Goal: Task Accomplishment & Management: Use online tool/utility

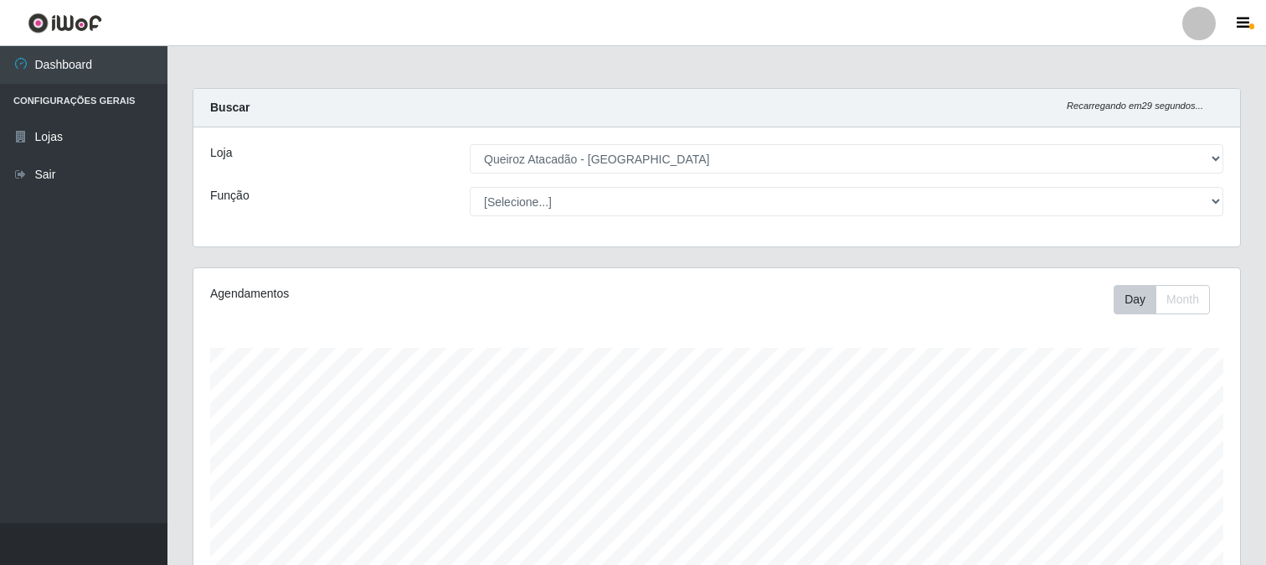
select select "464"
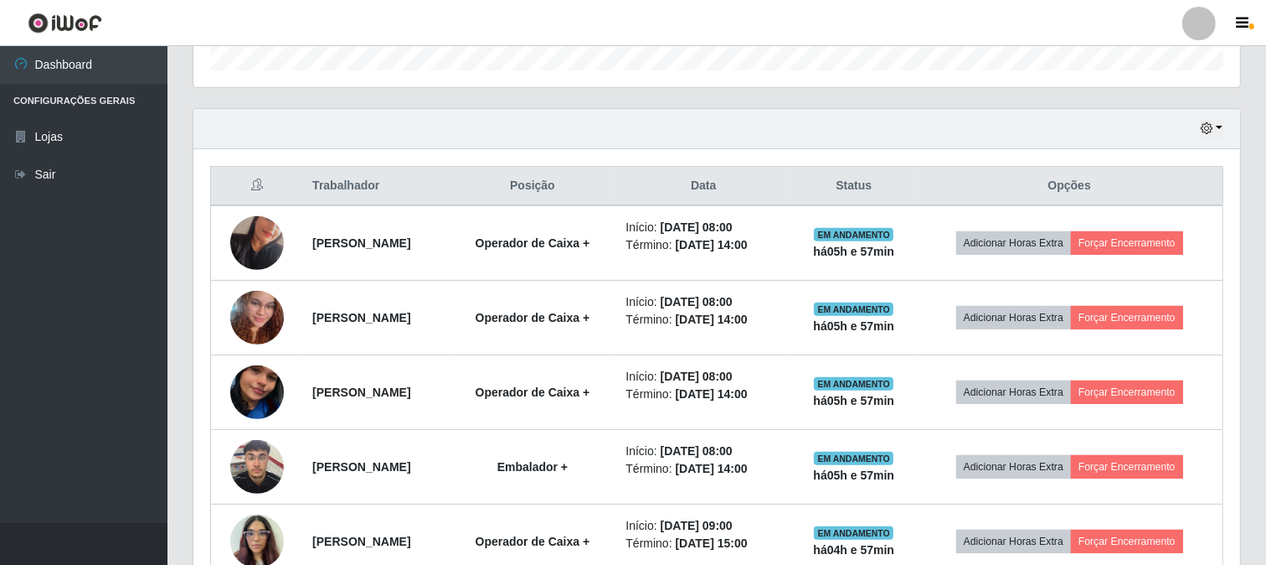
scroll to position [347, 1047]
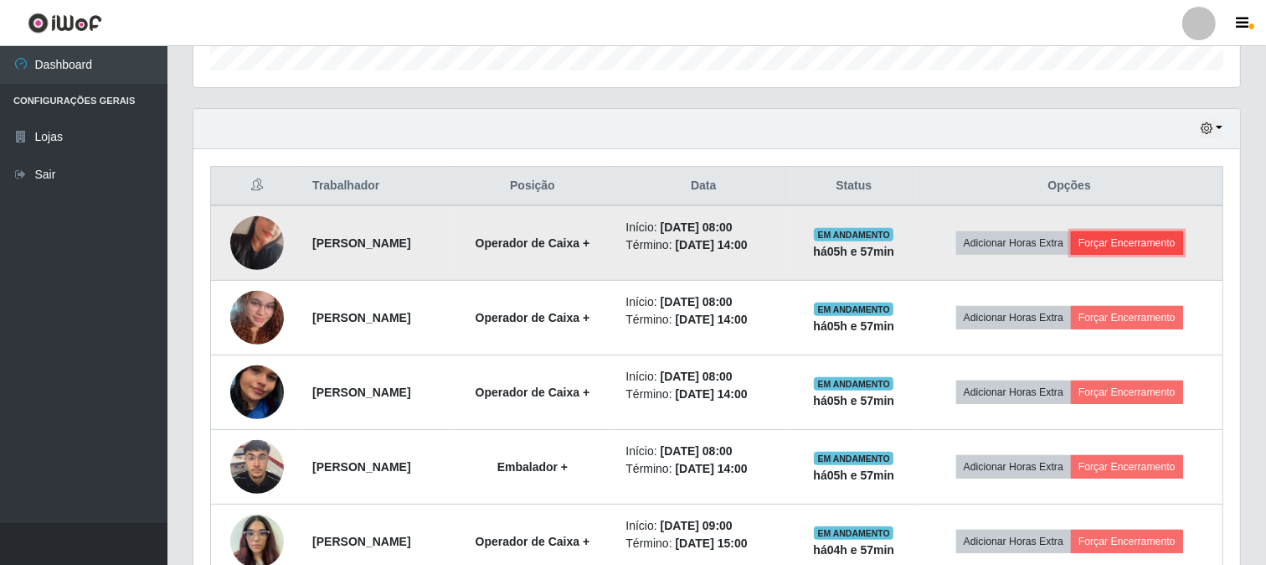
click at [1156, 232] on button "Forçar Encerramento" at bounding box center [1127, 242] width 112 height 23
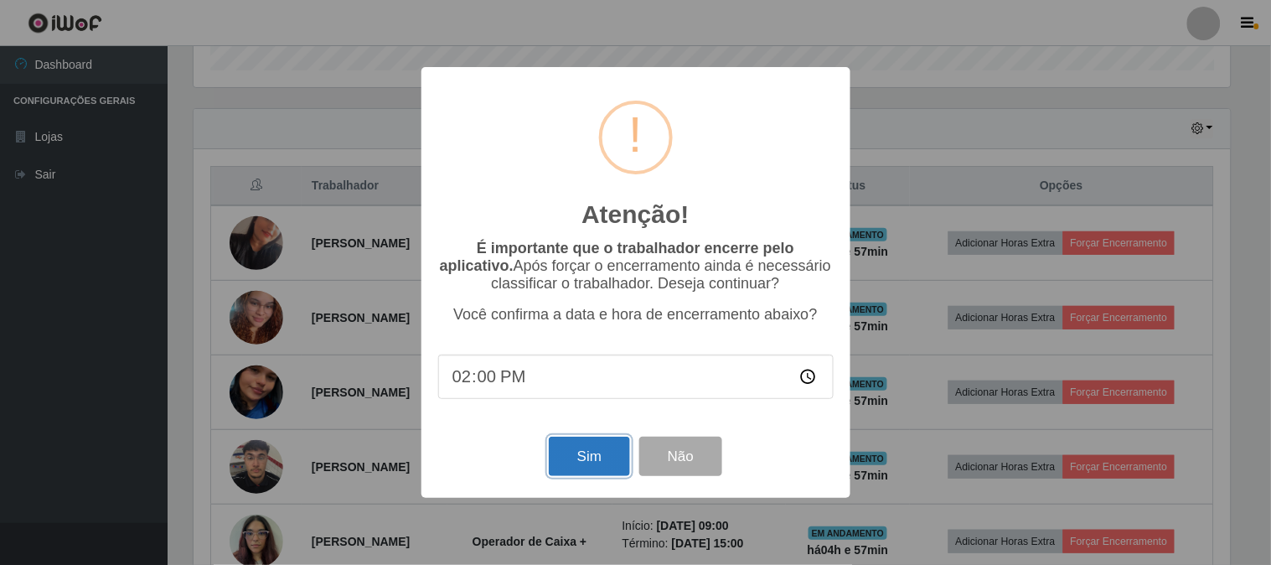
click at [592, 455] on button "Sim" at bounding box center [589, 455] width 81 height 39
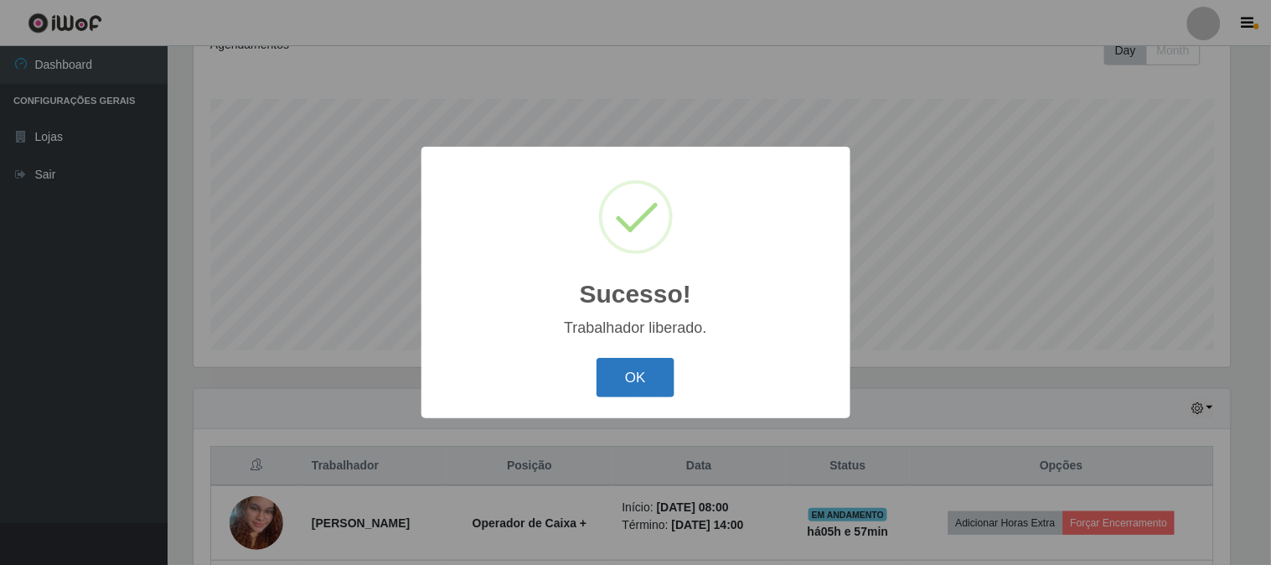
click at [633, 382] on button "OK" at bounding box center [635, 377] width 78 height 39
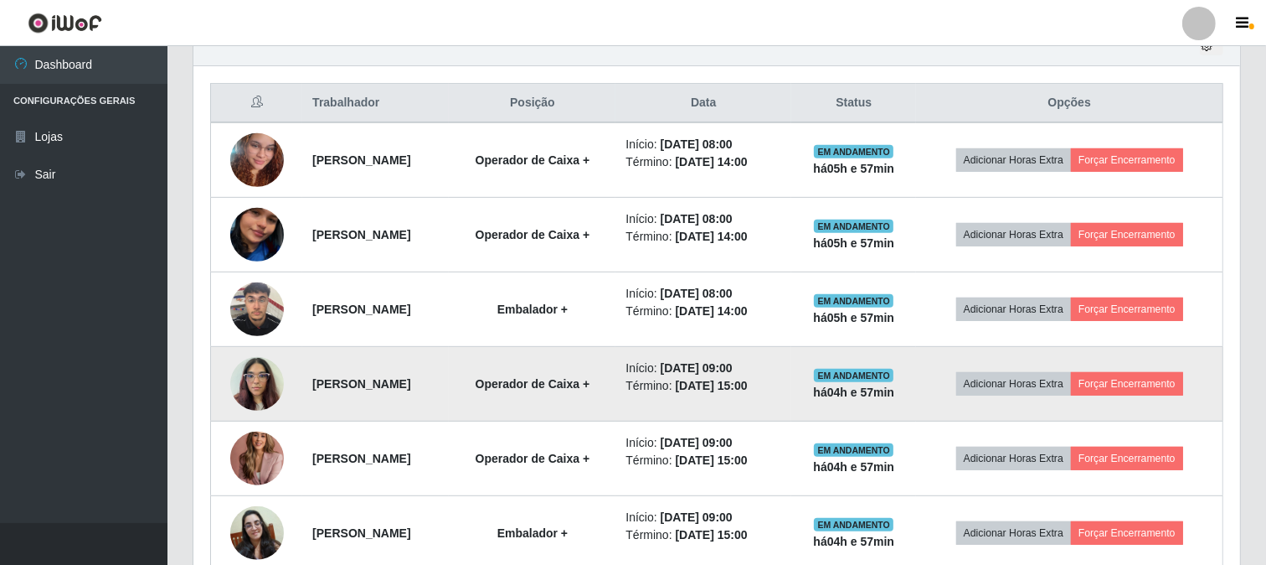
scroll to position [622, 0]
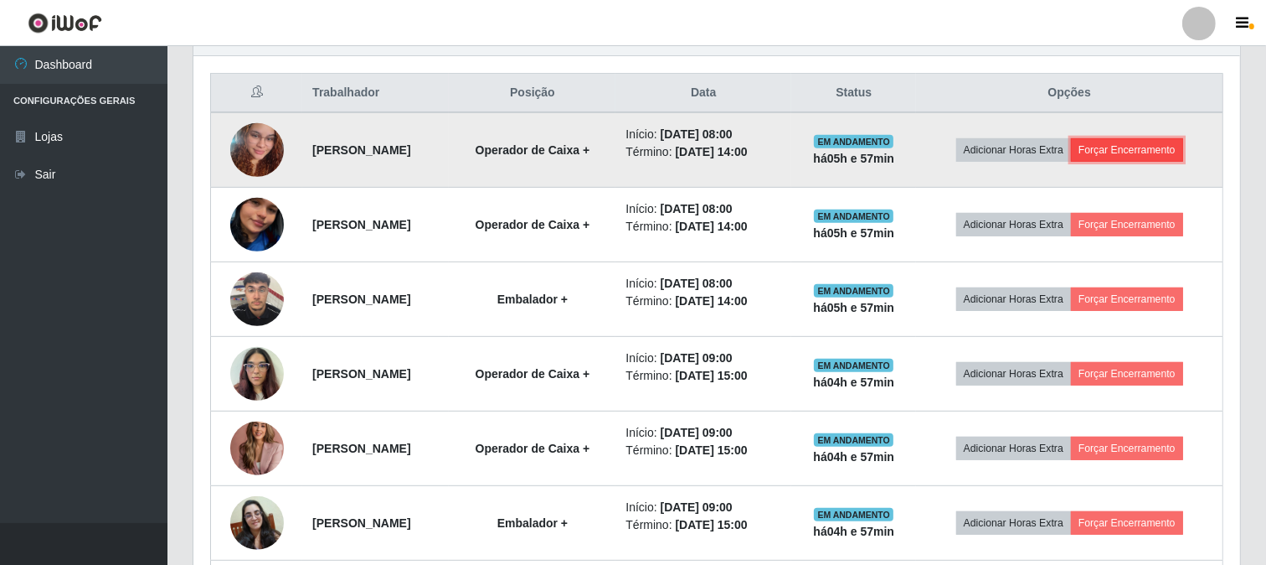
click at [1184, 151] on button "Forçar Encerramento" at bounding box center [1127, 149] width 112 height 23
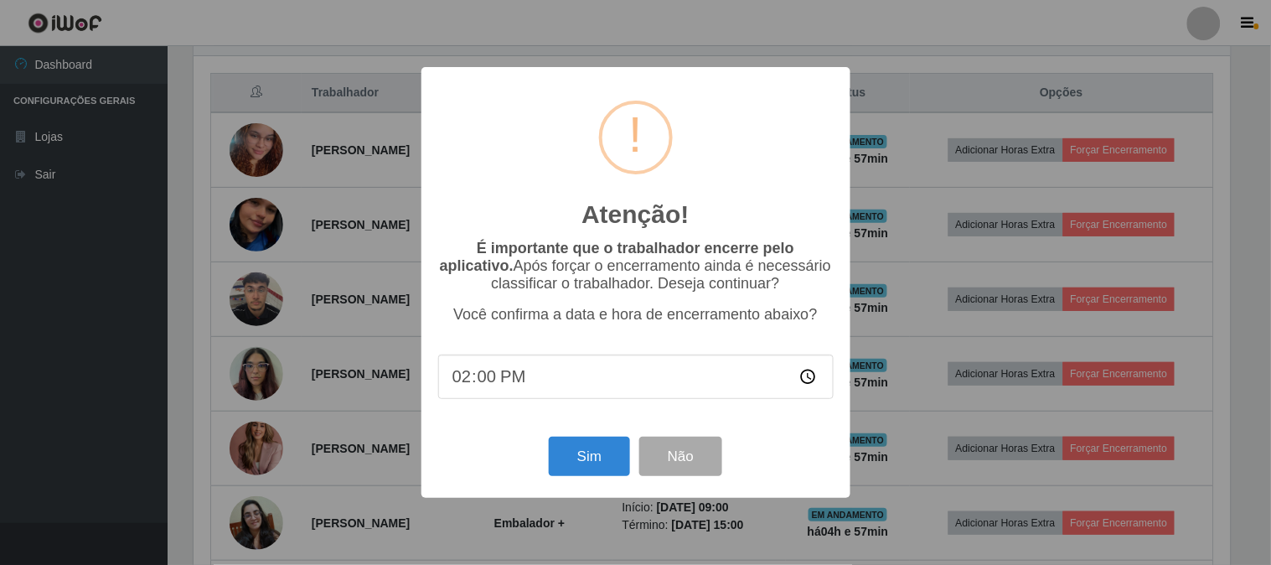
click at [739, 243] on b "É importante que o trabalhador encerre pelo aplicativo." at bounding box center [617, 257] width 354 height 34
click at [611, 473] on button "Sim" at bounding box center [589, 455] width 81 height 39
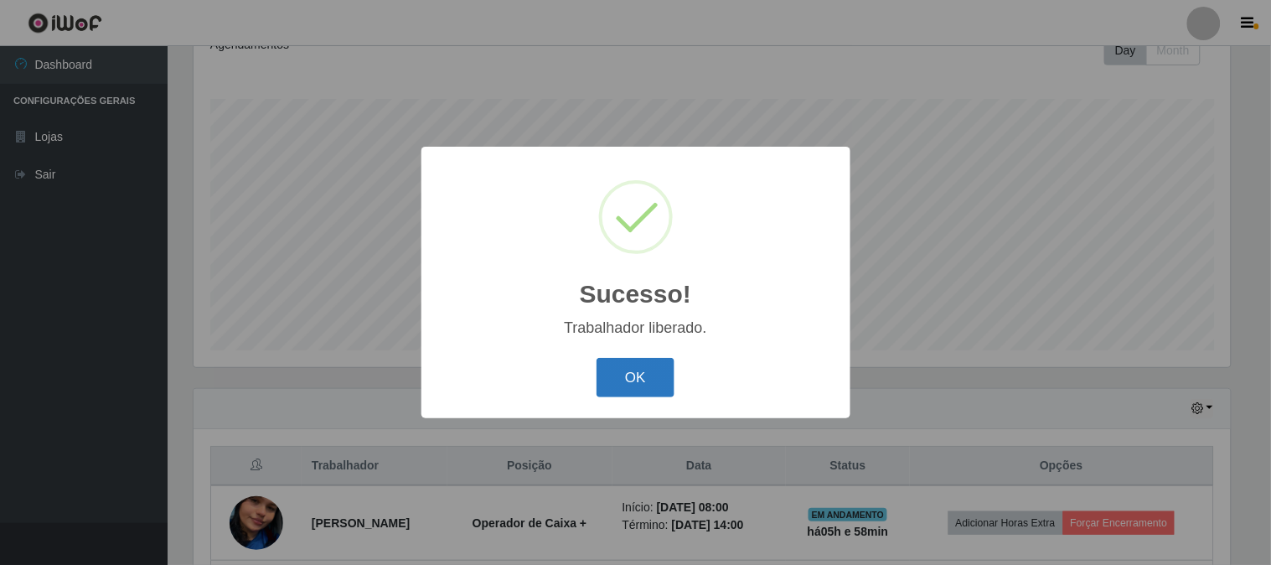
click at [623, 364] on button "OK" at bounding box center [635, 377] width 78 height 39
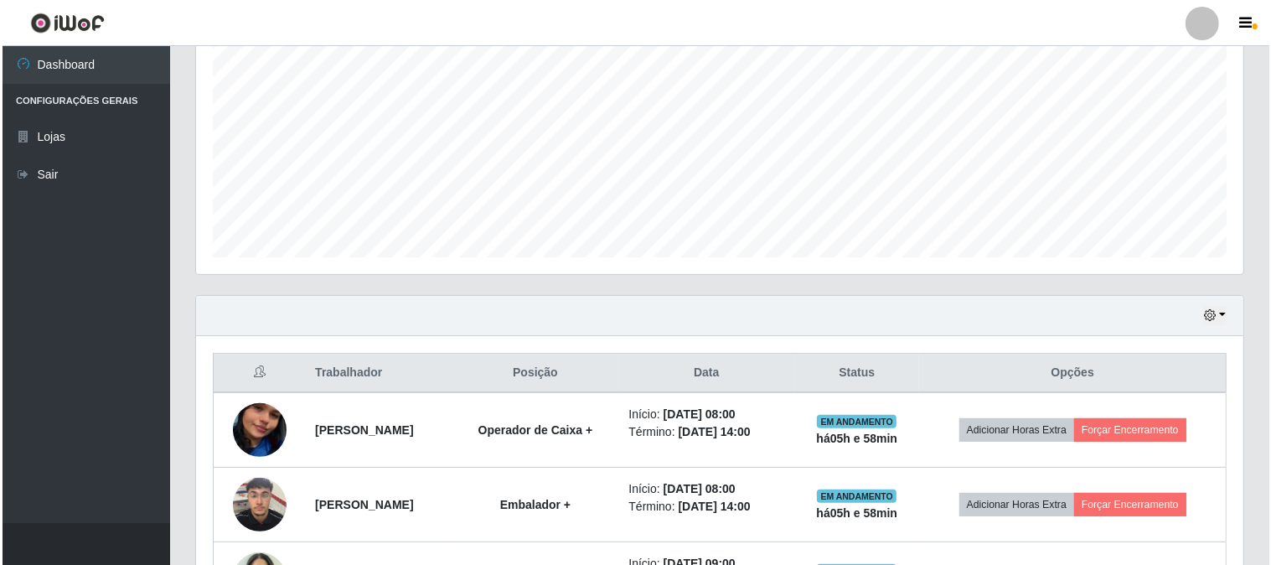
scroll to position [436, 0]
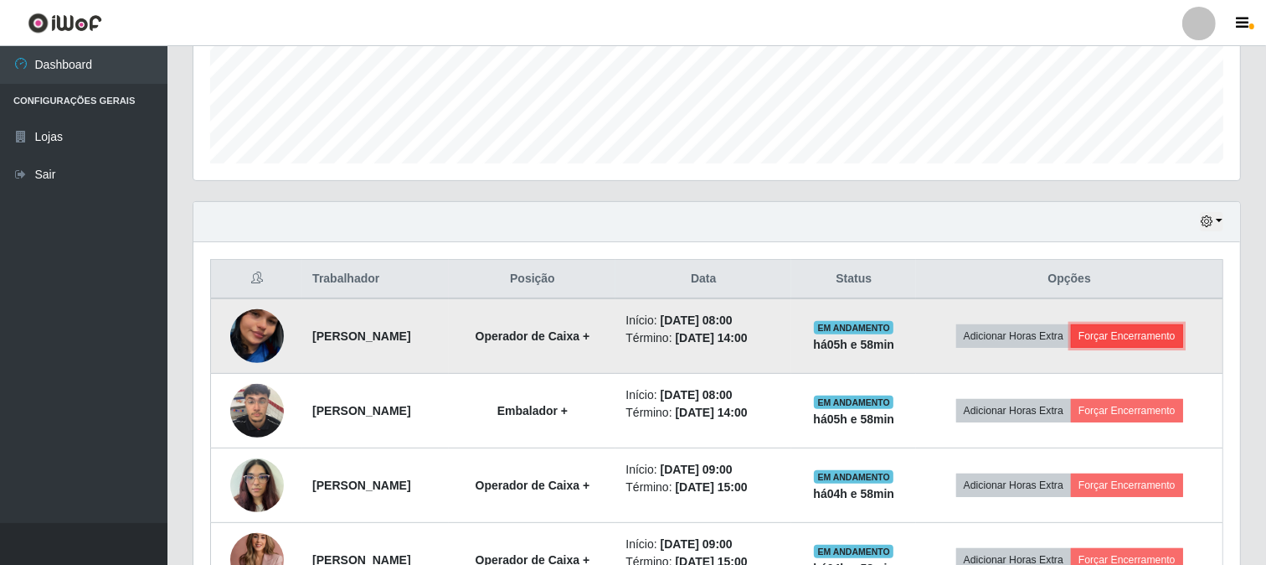
click at [1174, 331] on button "Forçar Encerramento" at bounding box center [1127, 335] width 112 height 23
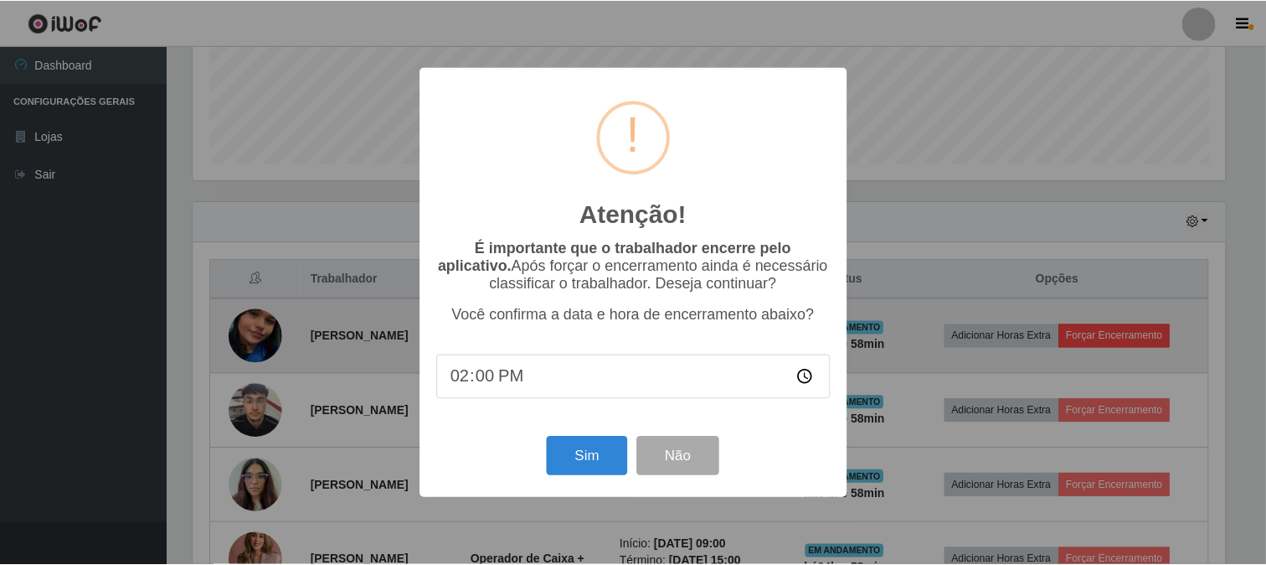
scroll to position [347, 1036]
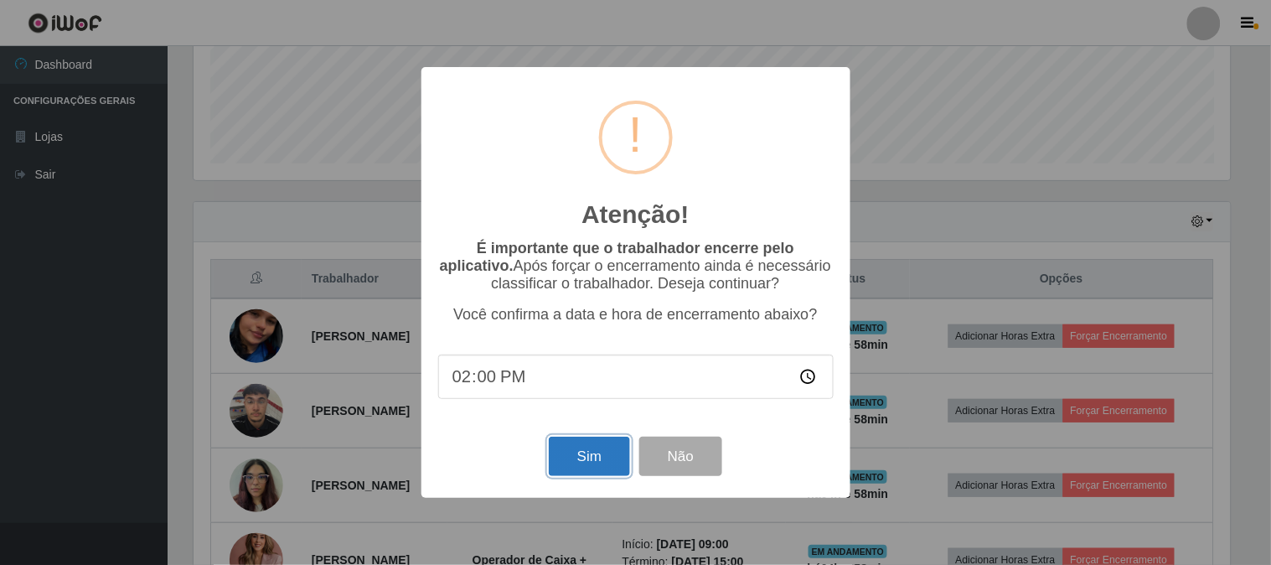
click at [590, 455] on button "Sim" at bounding box center [589, 455] width 81 height 39
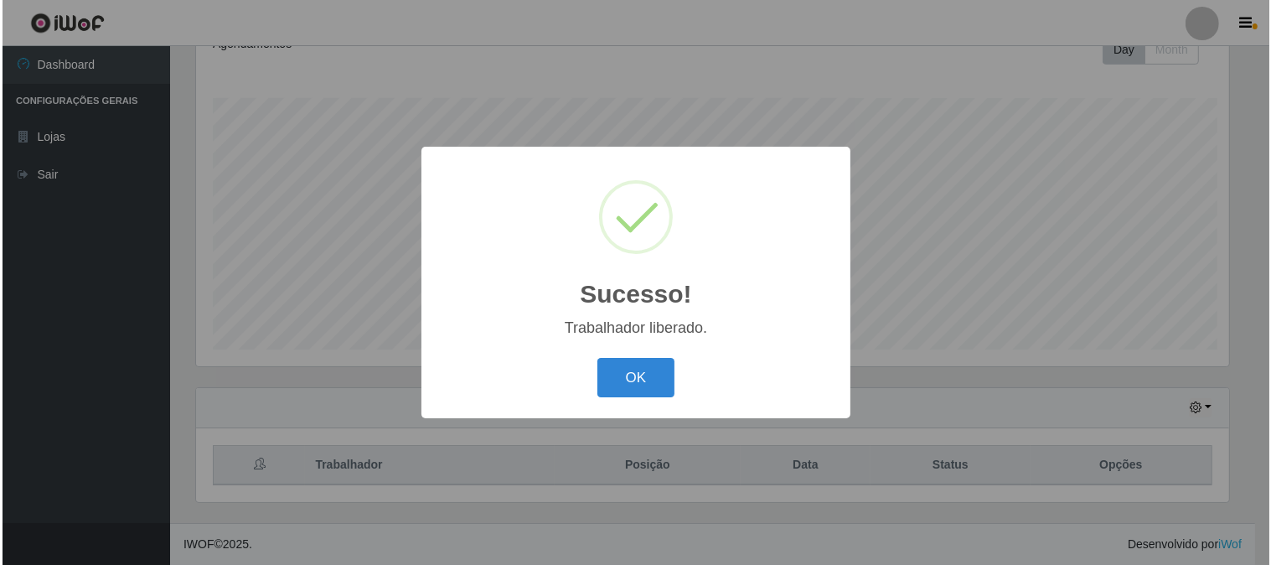
scroll to position [0, 0]
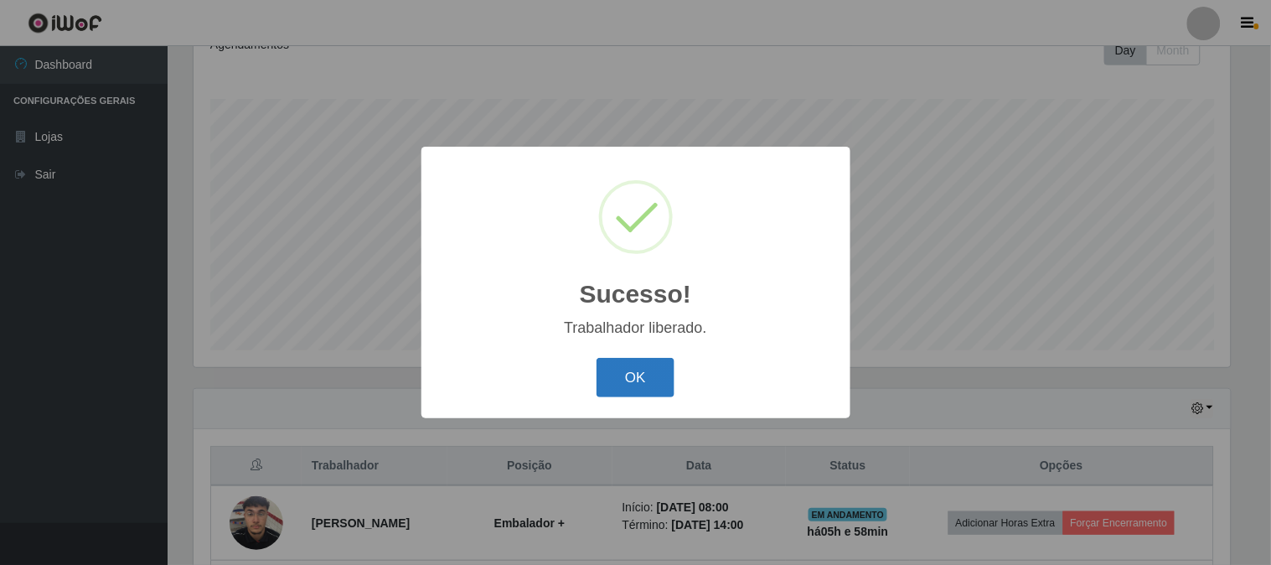
click at [658, 389] on button "OK" at bounding box center [635, 377] width 78 height 39
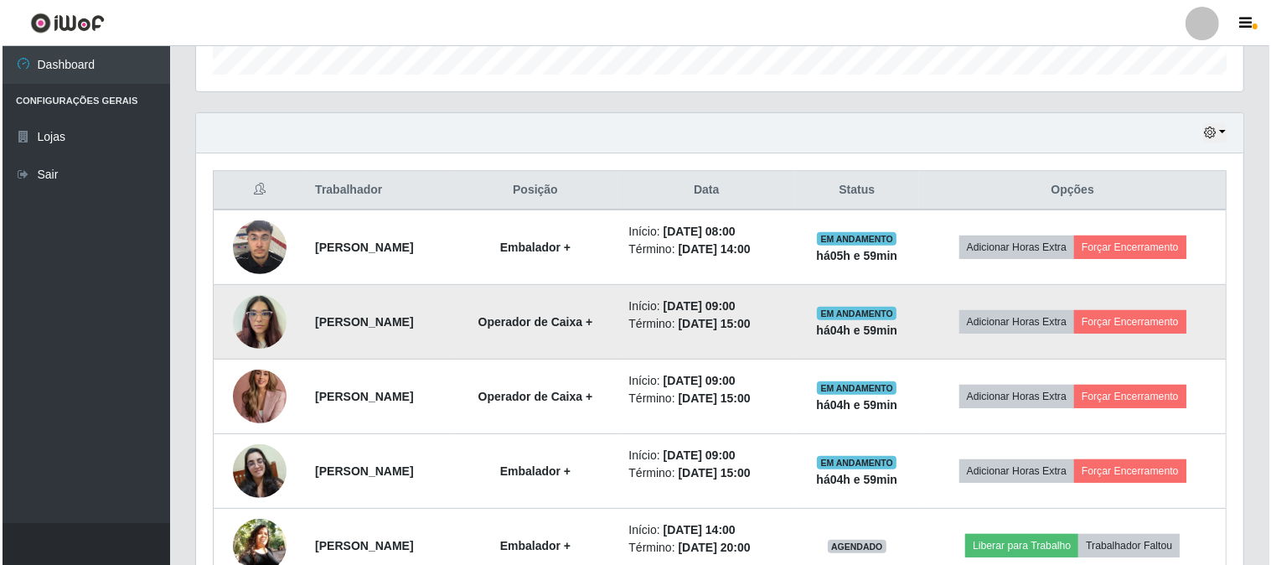
scroll to position [567, 0]
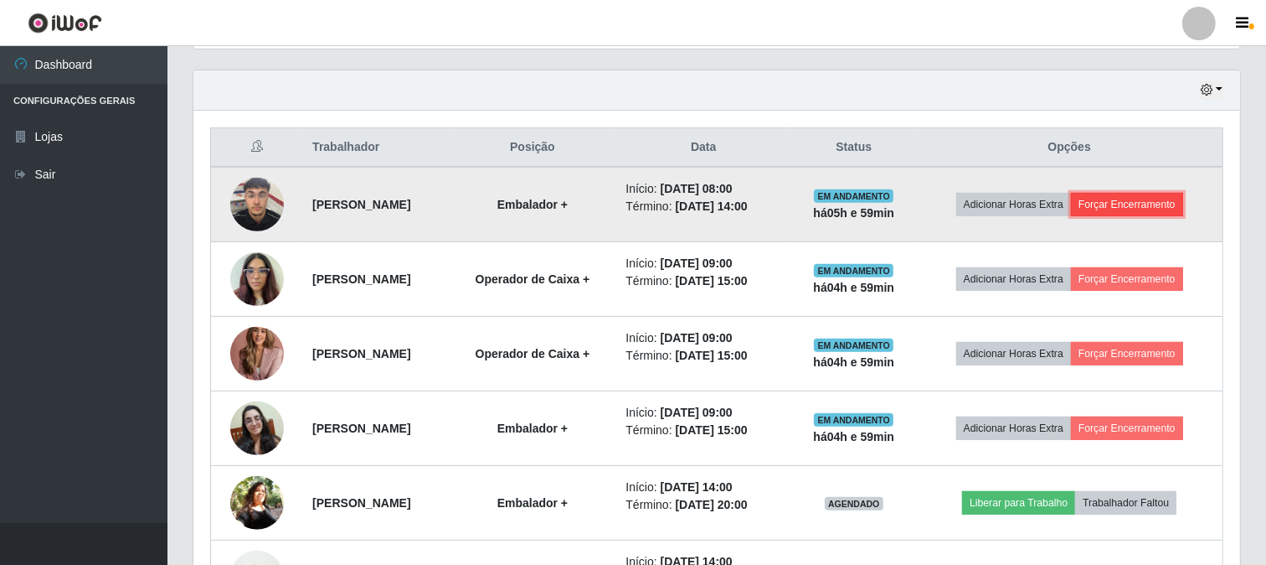
click at [1160, 203] on button "Forçar Encerramento" at bounding box center [1127, 204] width 112 height 23
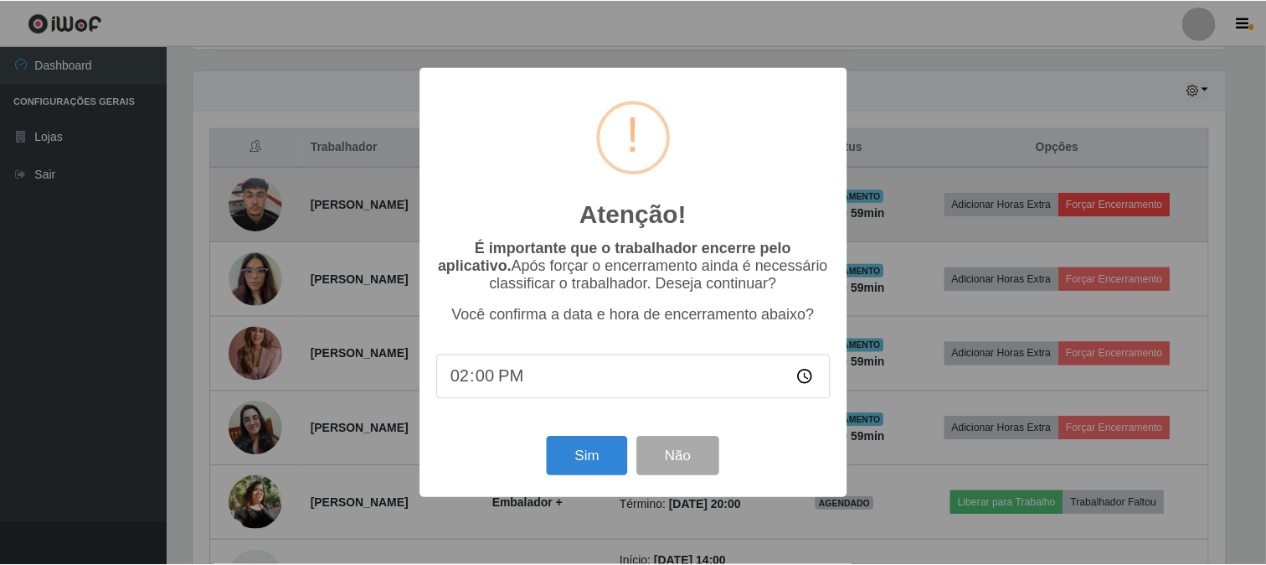
scroll to position [347, 1036]
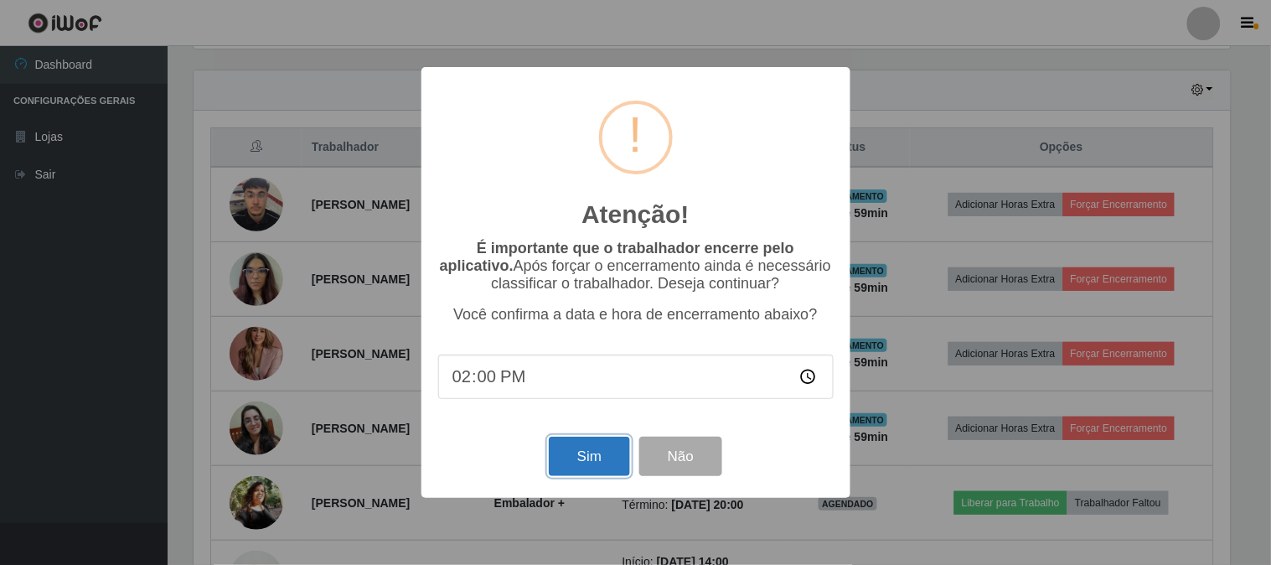
click at [593, 469] on button "Sim" at bounding box center [589, 455] width 81 height 39
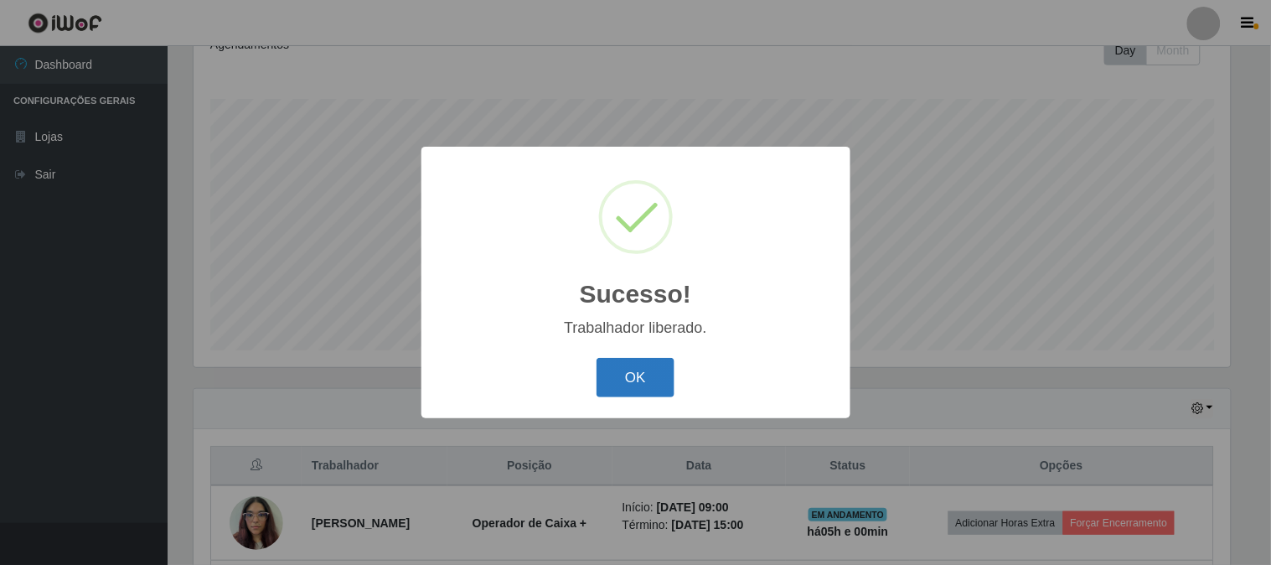
click at [648, 370] on button "OK" at bounding box center [635, 377] width 78 height 39
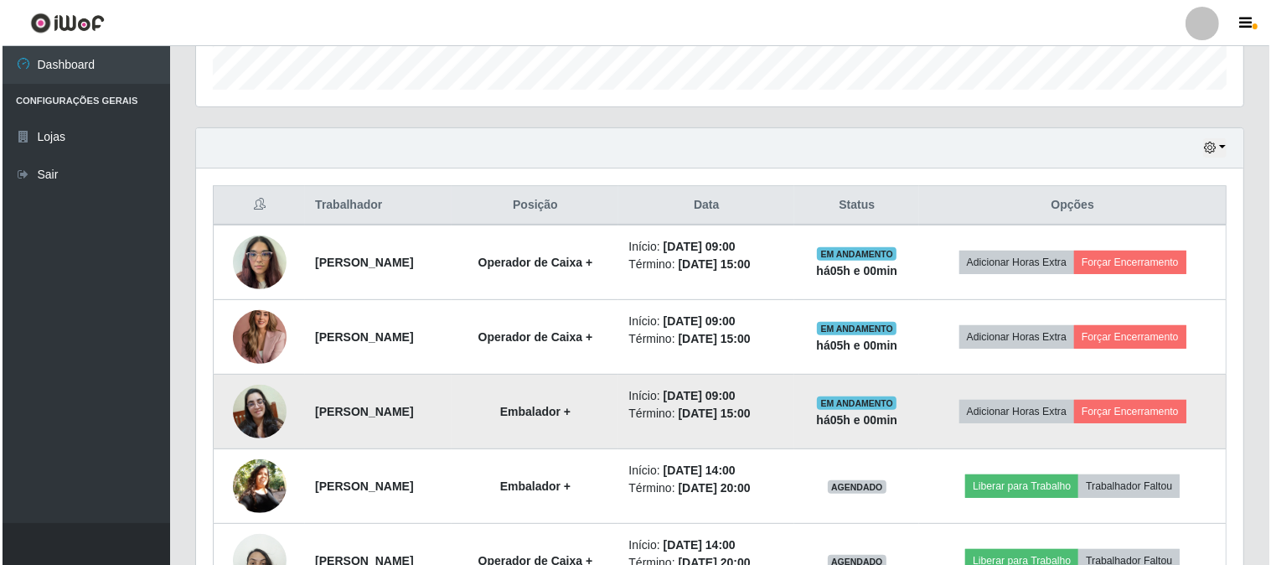
scroll to position [622, 0]
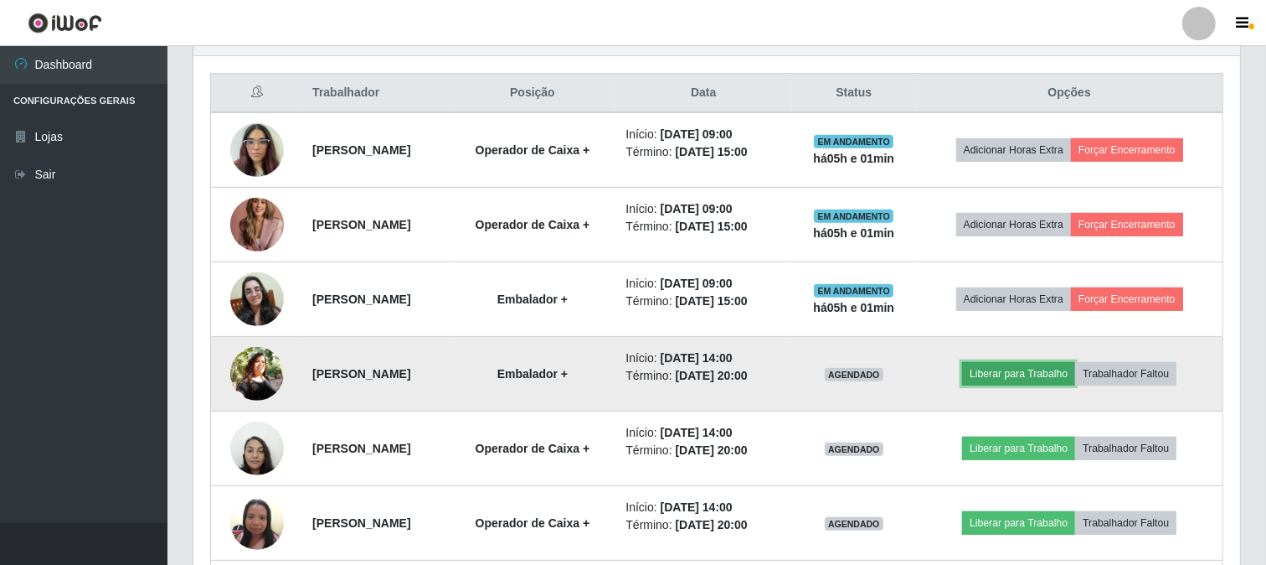
click at [1051, 364] on button "Liberar para Trabalho" at bounding box center [1018, 373] width 113 height 23
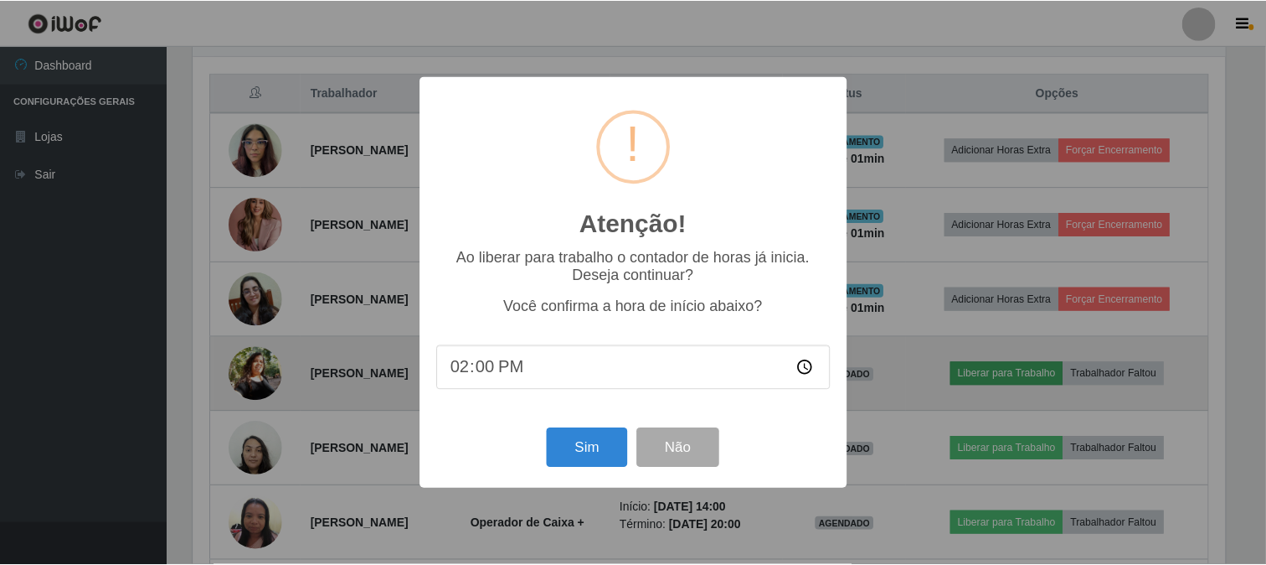
scroll to position [347, 1036]
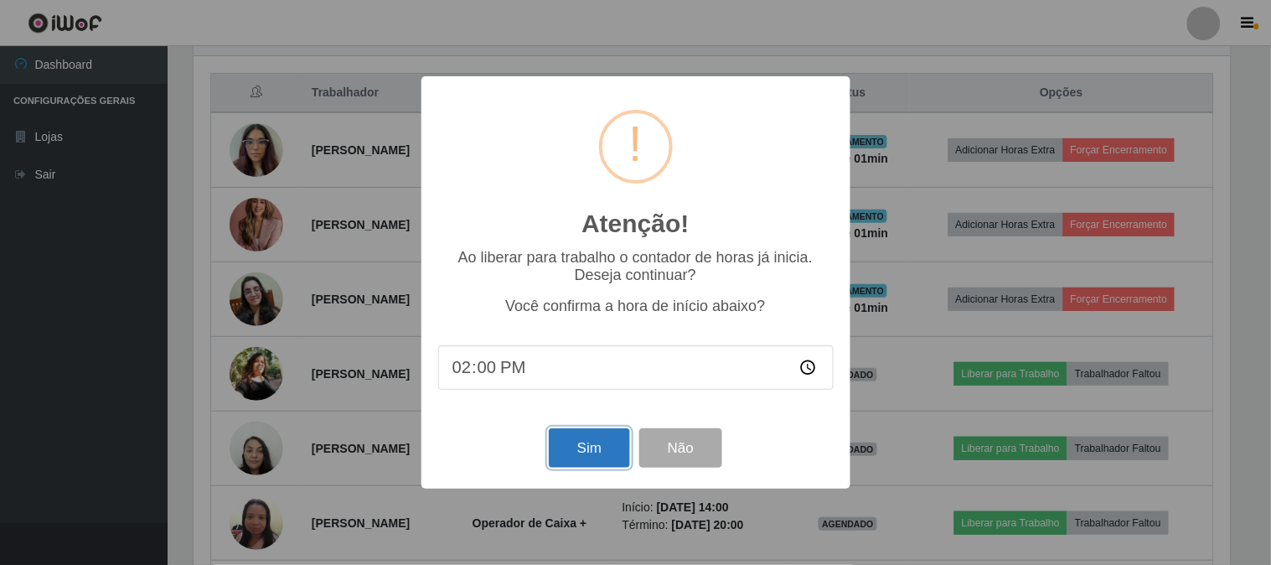
click at [608, 455] on button "Sim" at bounding box center [589, 447] width 81 height 39
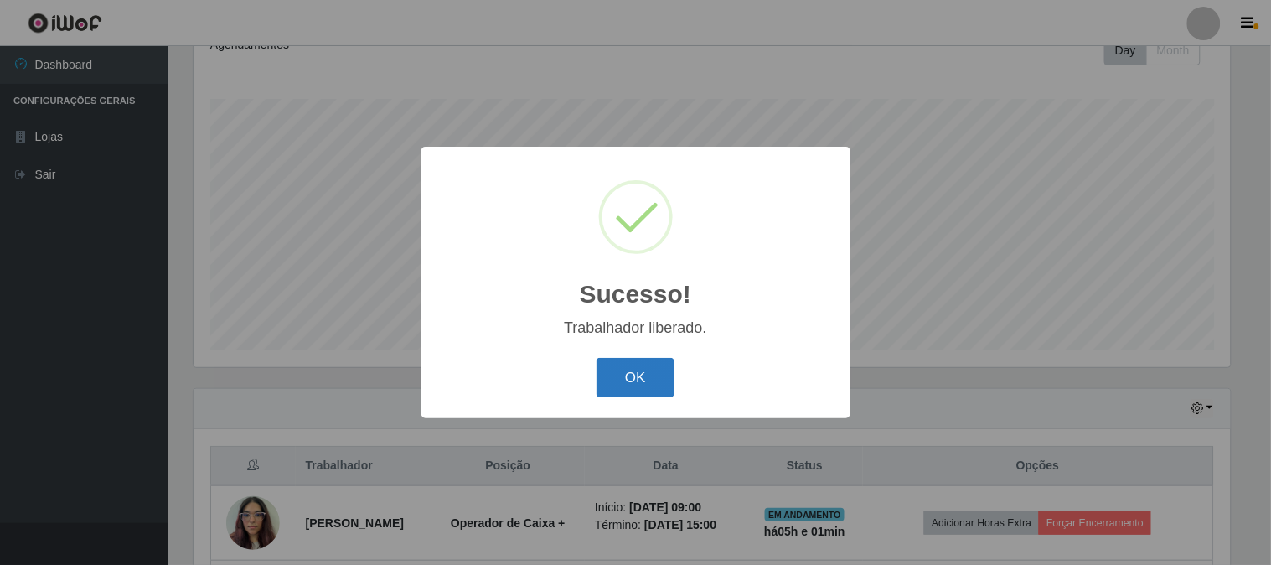
click at [637, 389] on button "OK" at bounding box center [635, 377] width 78 height 39
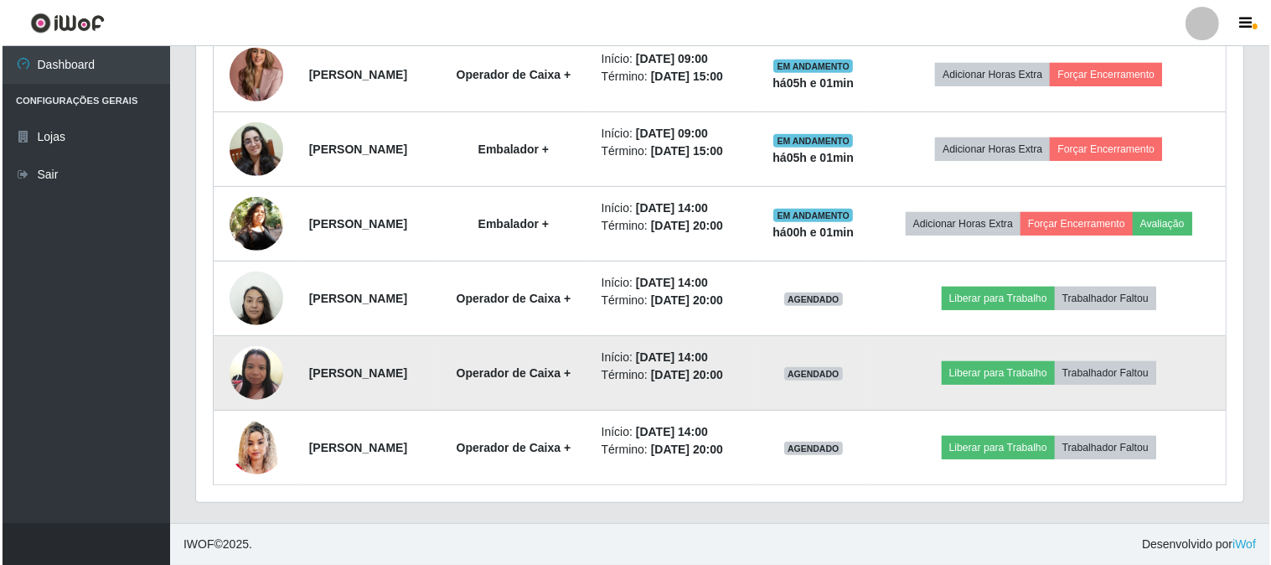
scroll to position [859, 0]
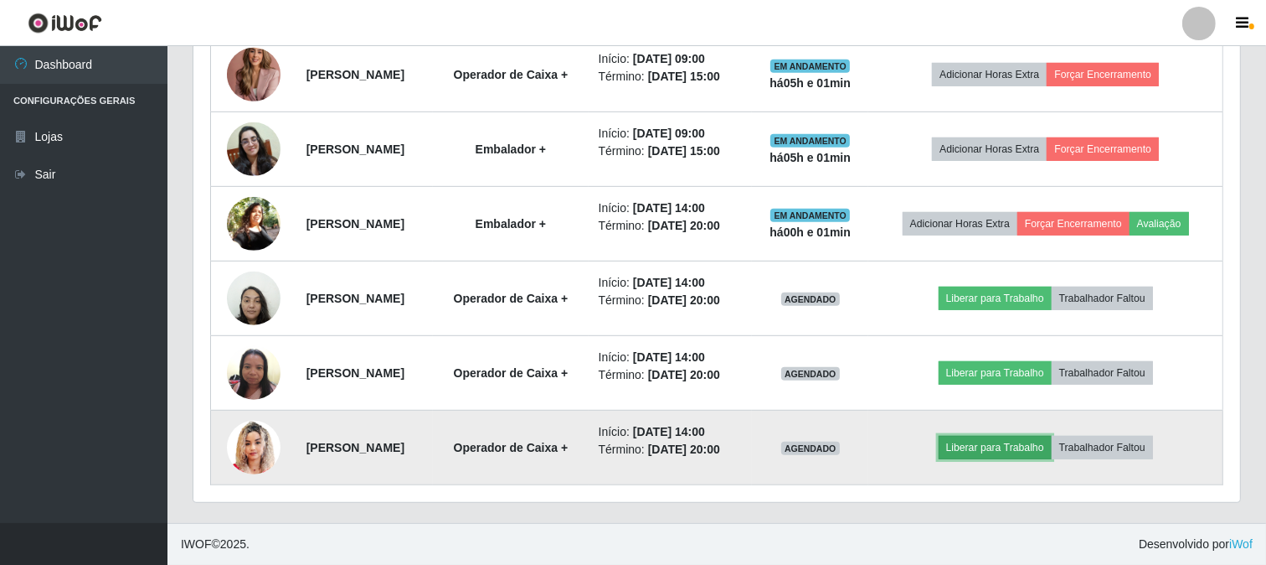
click at [1000, 436] on button "Liberar para Trabalho" at bounding box center [995, 447] width 113 height 23
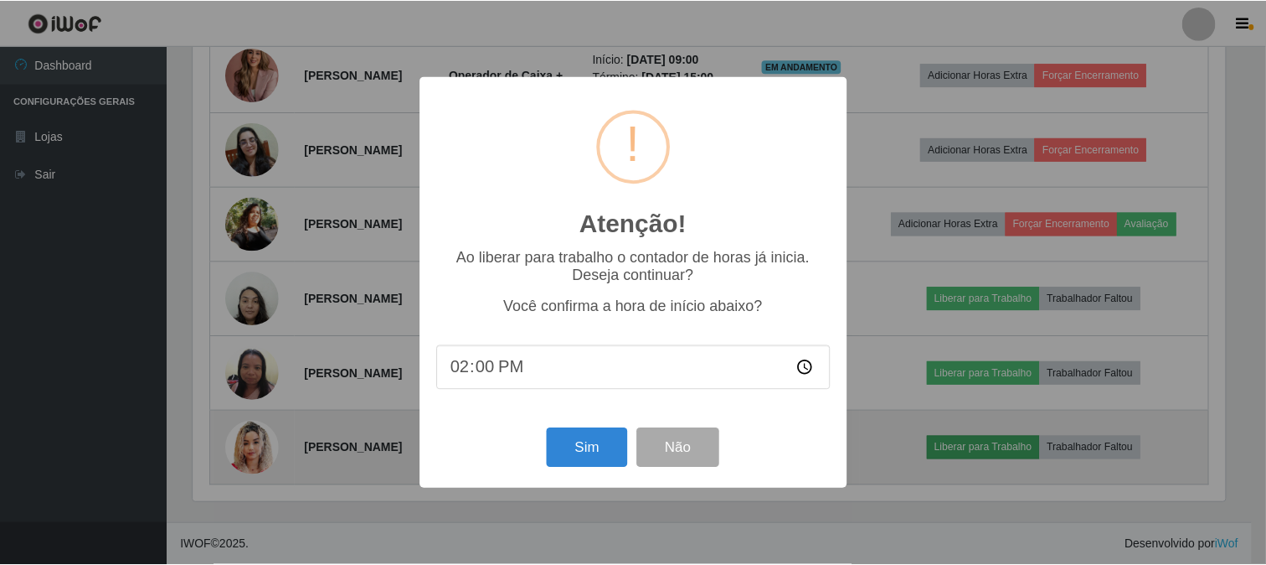
scroll to position [347, 1036]
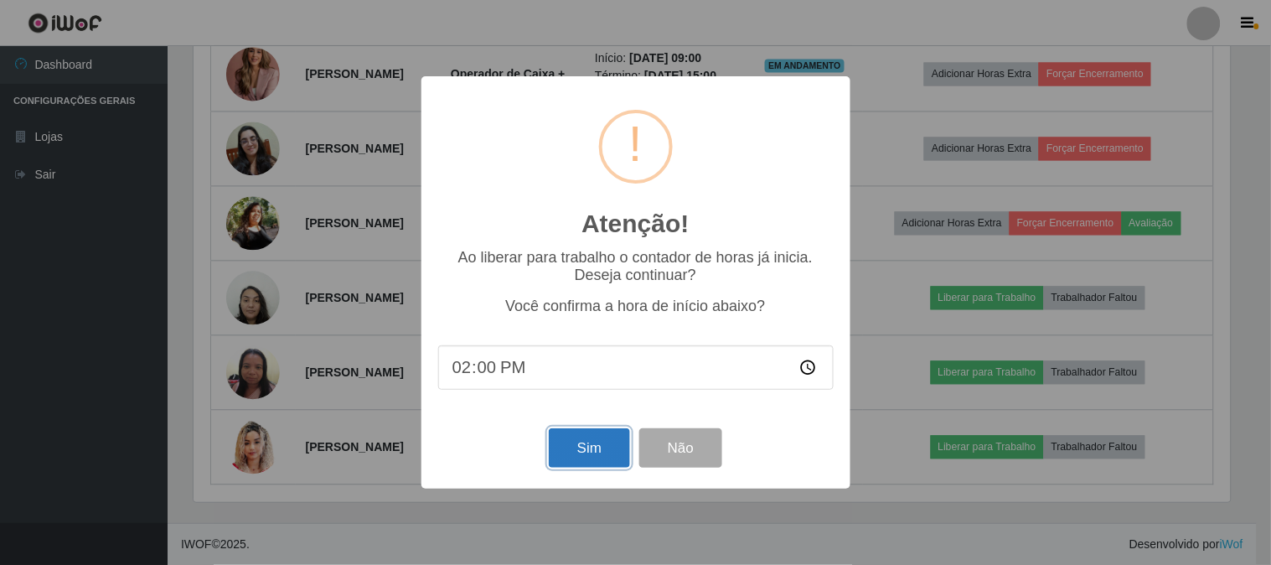
click at [565, 447] on button "Sim" at bounding box center [589, 447] width 81 height 39
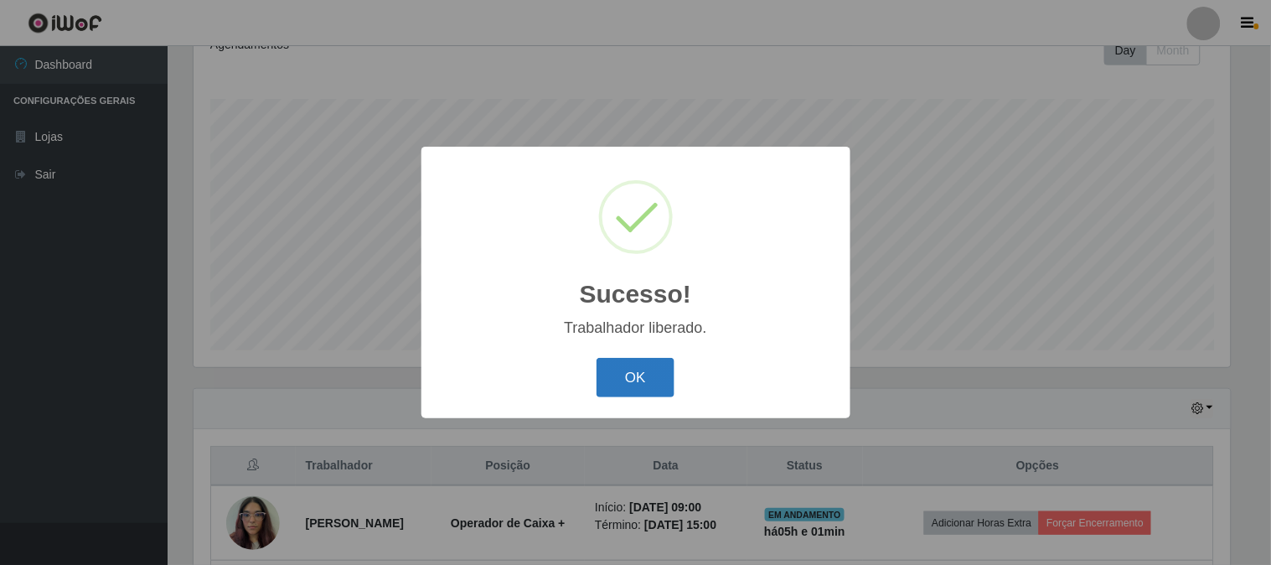
click at [632, 364] on button "OK" at bounding box center [635, 377] width 78 height 39
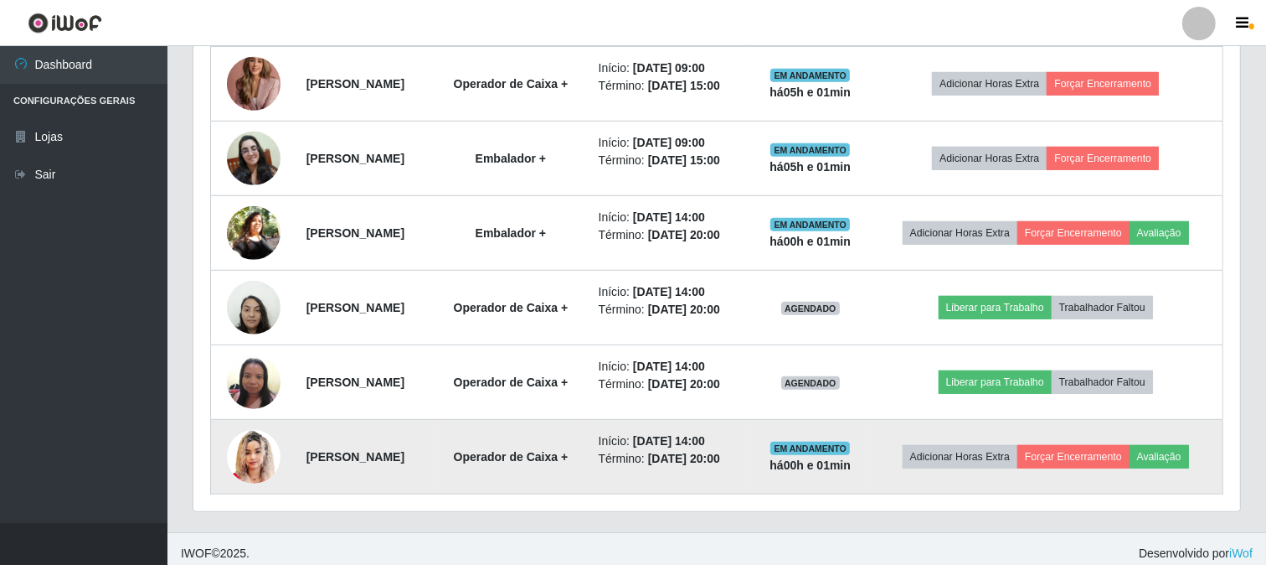
scroll to position [807, 0]
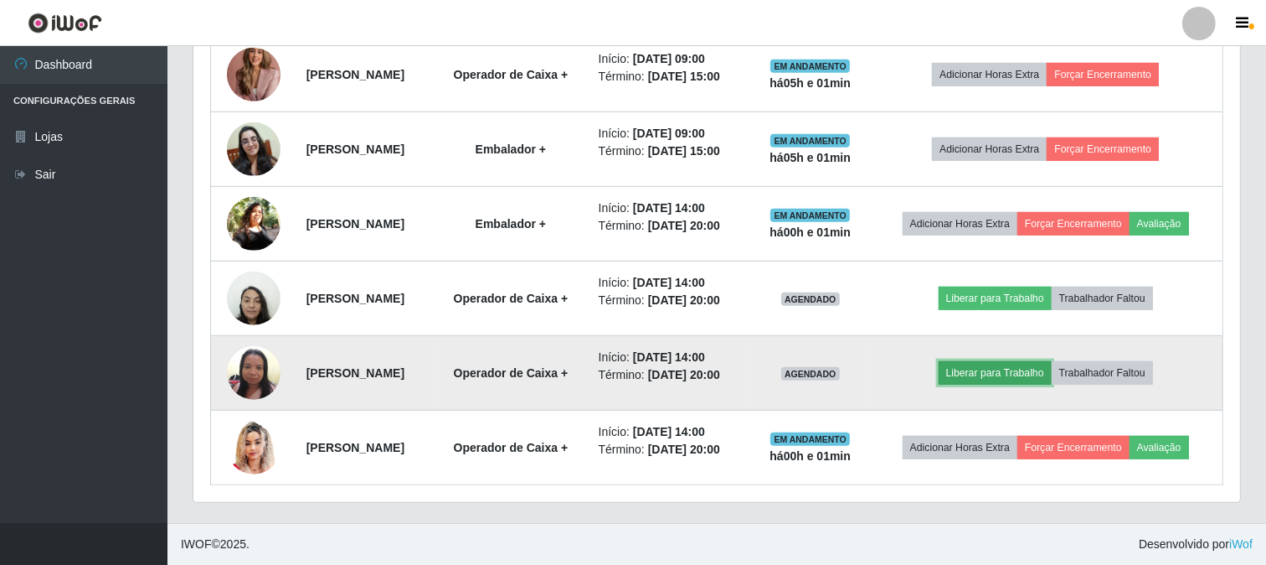
click at [1027, 384] on button "Liberar para Trabalho" at bounding box center [995, 372] width 113 height 23
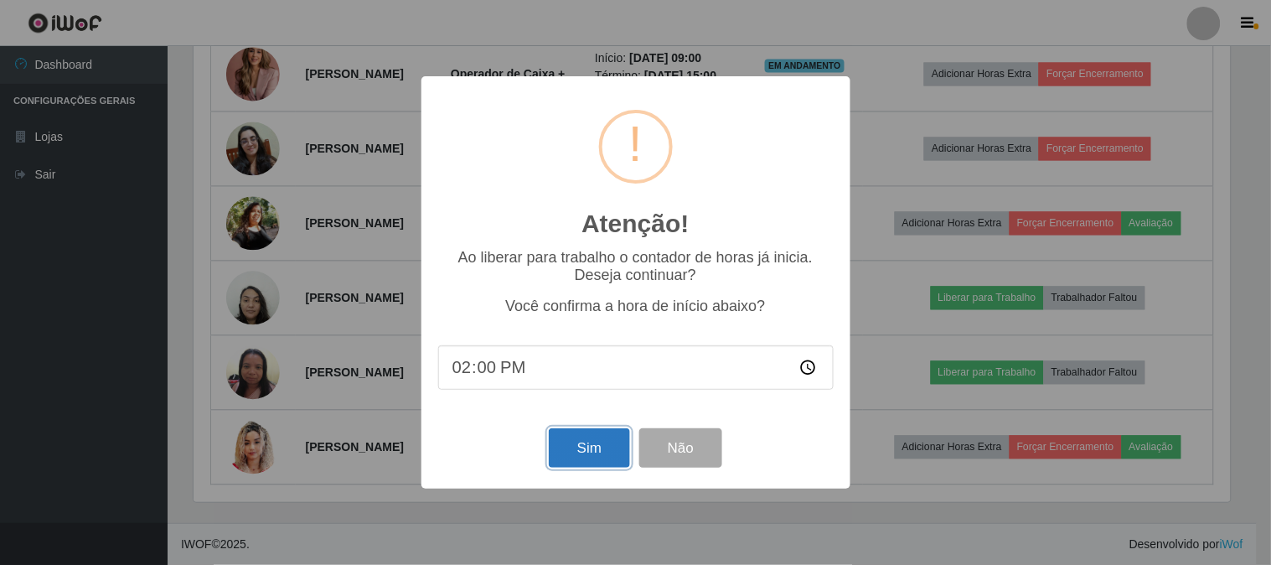
click at [581, 457] on button "Sim" at bounding box center [589, 447] width 81 height 39
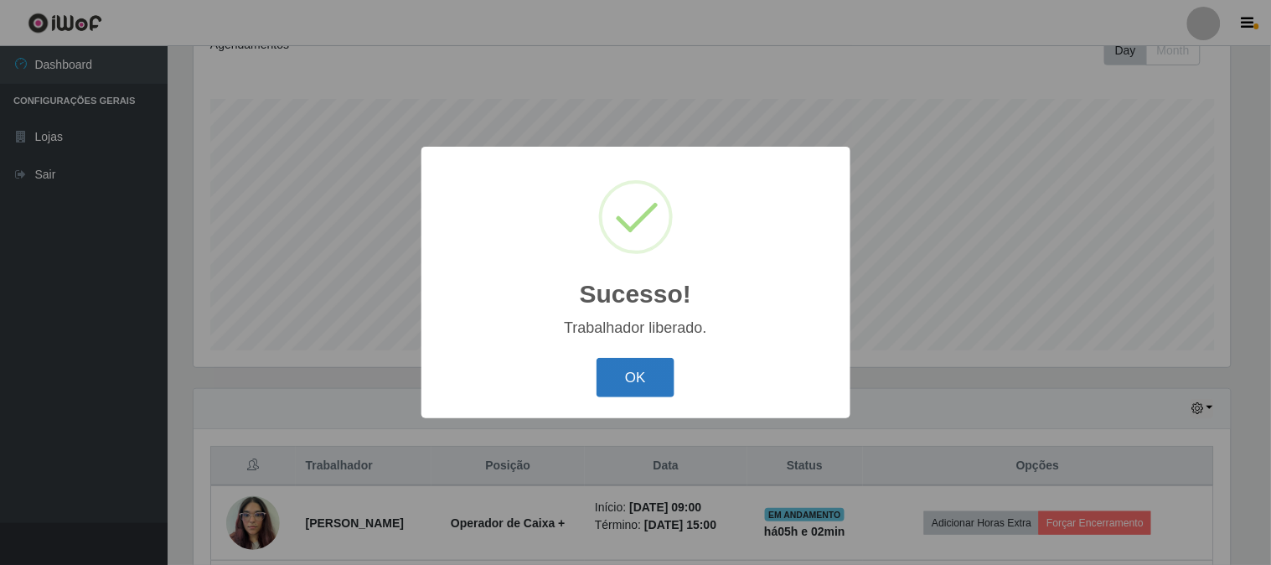
click at [632, 359] on button "OK" at bounding box center [635, 377] width 78 height 39
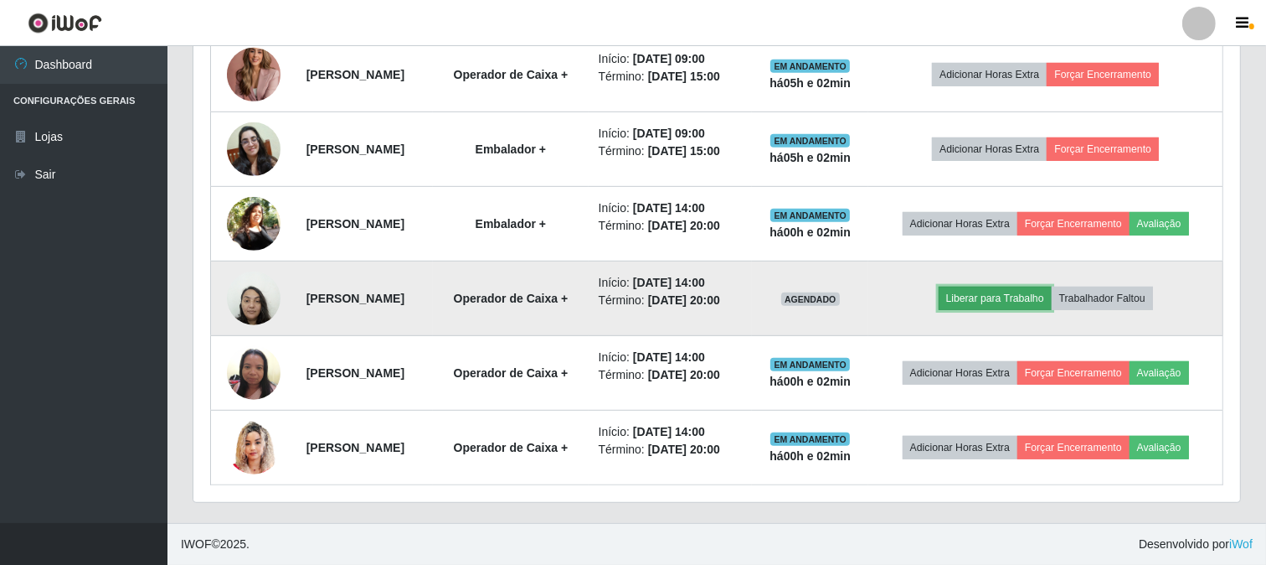
click at [986, 307] on button "Liberar para Trabalho" at bounding box center [995, 297] width 113 height 23
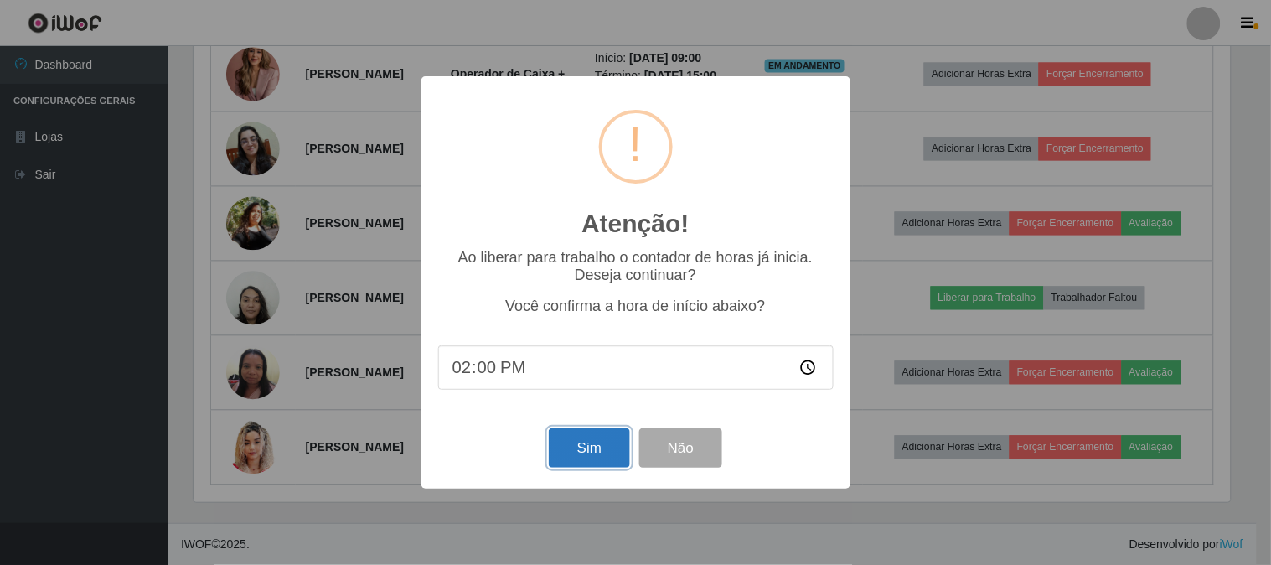
click at [606, 436] on button "Sim" at bounding box center [589, 447] width 81 height 39
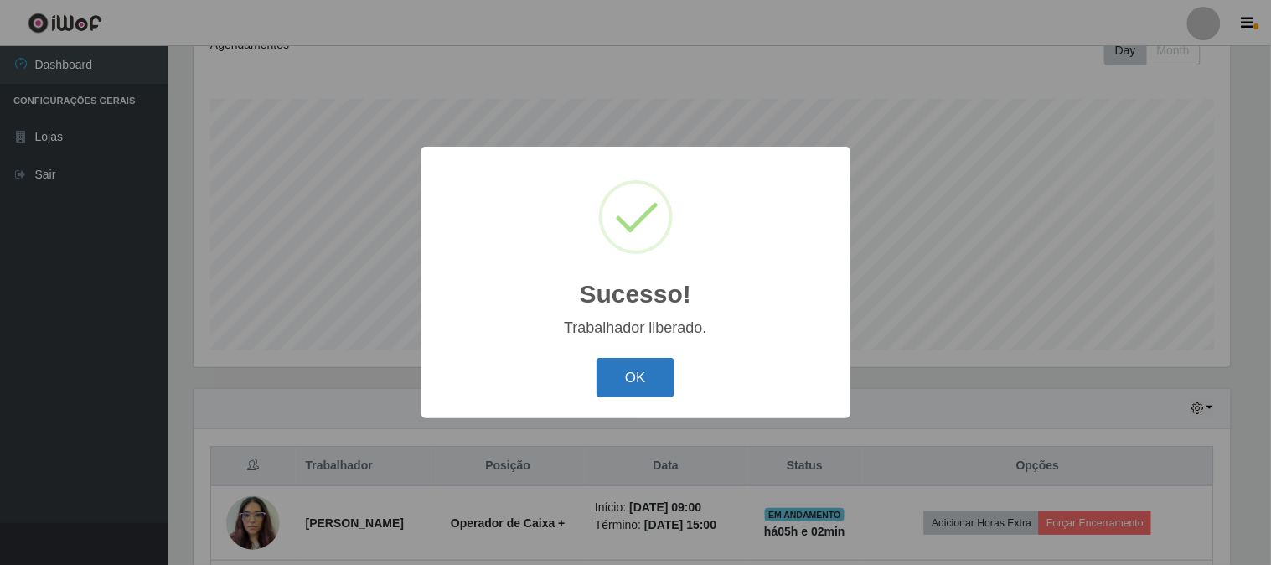
click at [601, 381] on button "OK" at bounding box center [635, 377] width 78 height 39
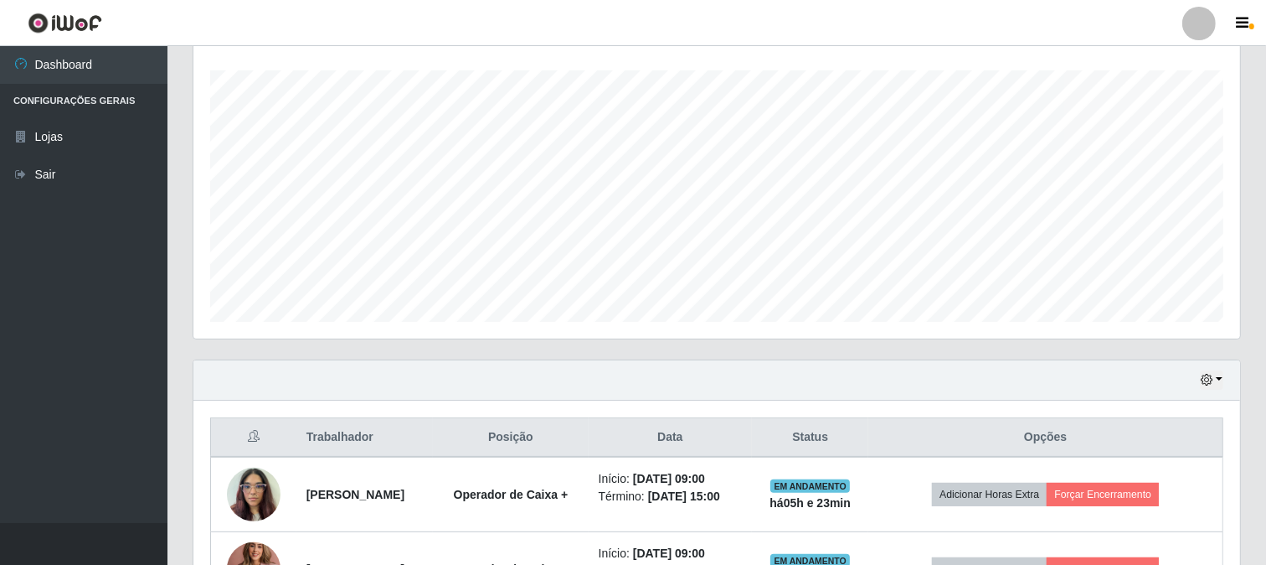
scroll to position [372, 0]
